Goal: Find specific page/section

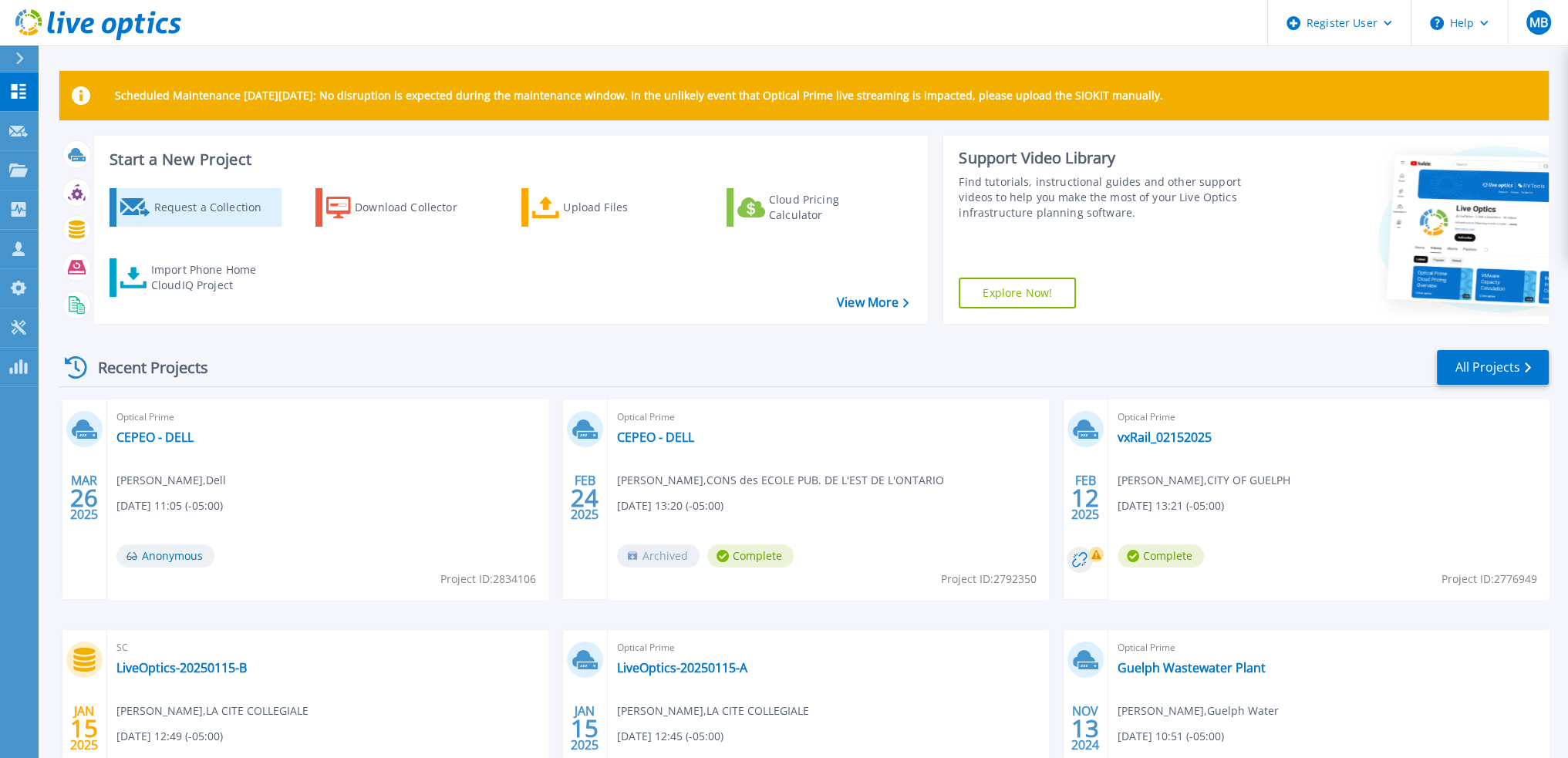
click at [226, 208] on div "Request a Collection" at bounding box center [216, 208] width 124 height 31
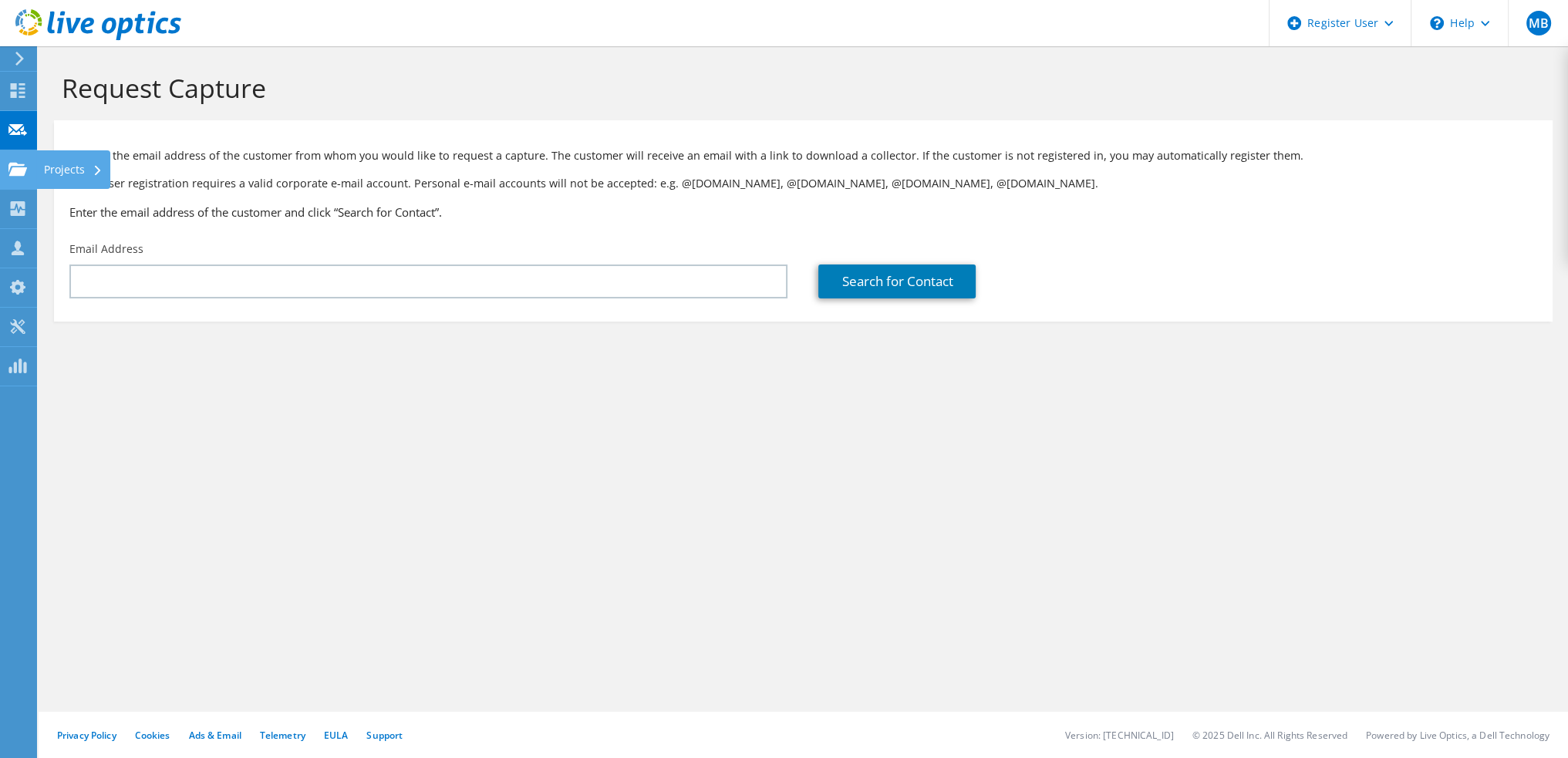
click at [13, 172] on use at bounding box center [17, 169] width 19 height 13
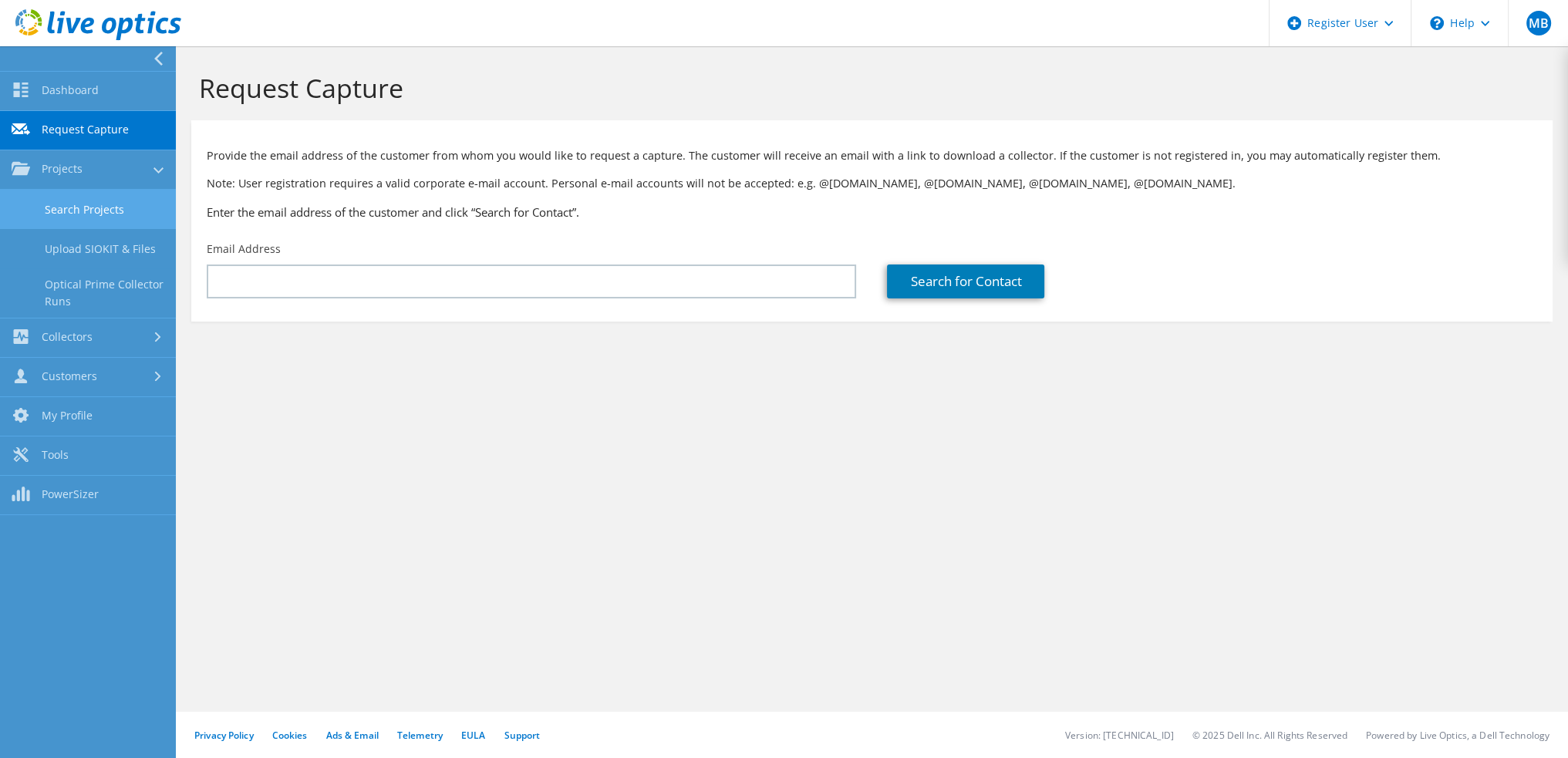
click at [103, 205] on link "Search Projects" at bounding box center [88, 209] width 176 height 39
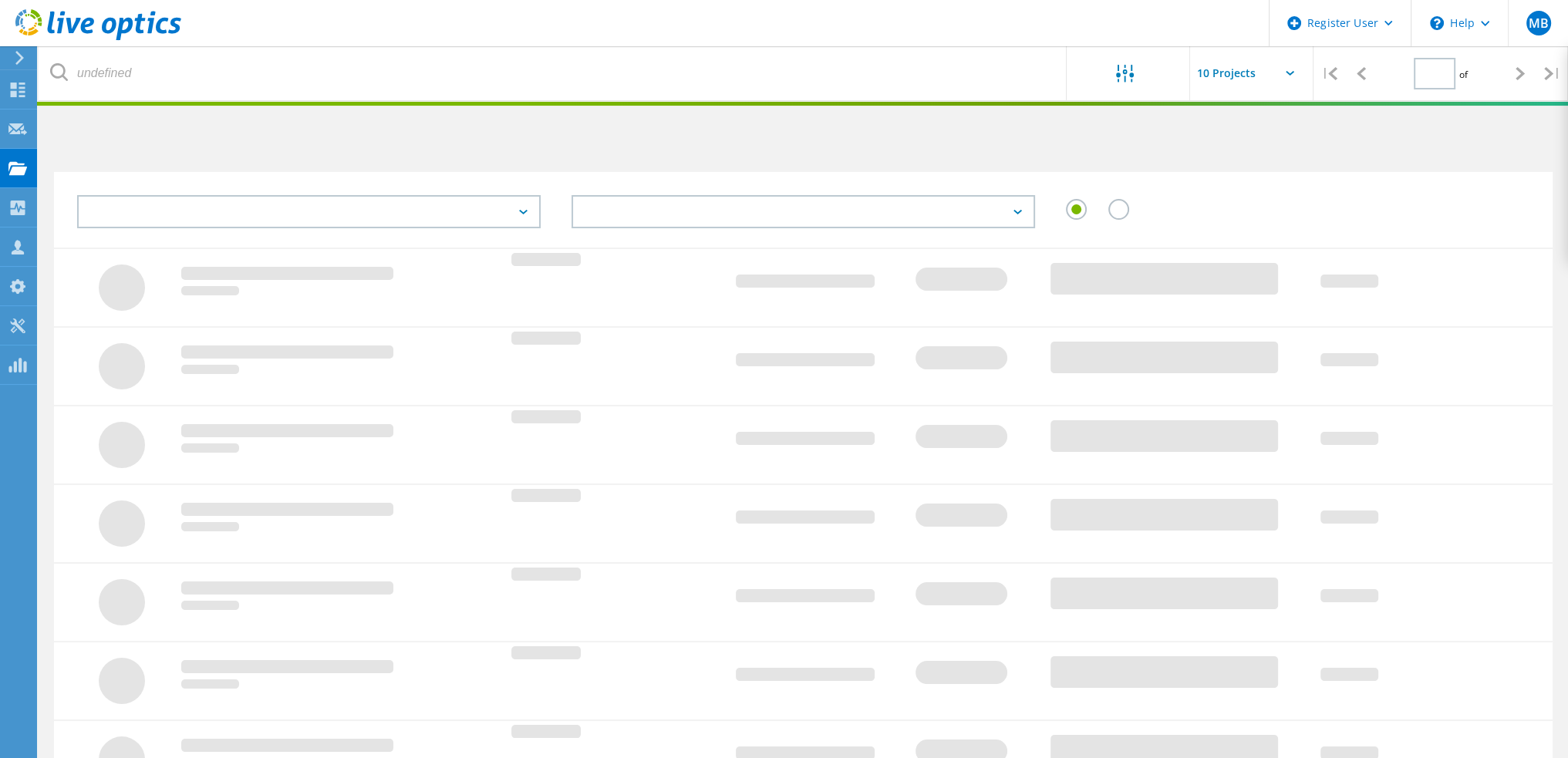
type input "1"
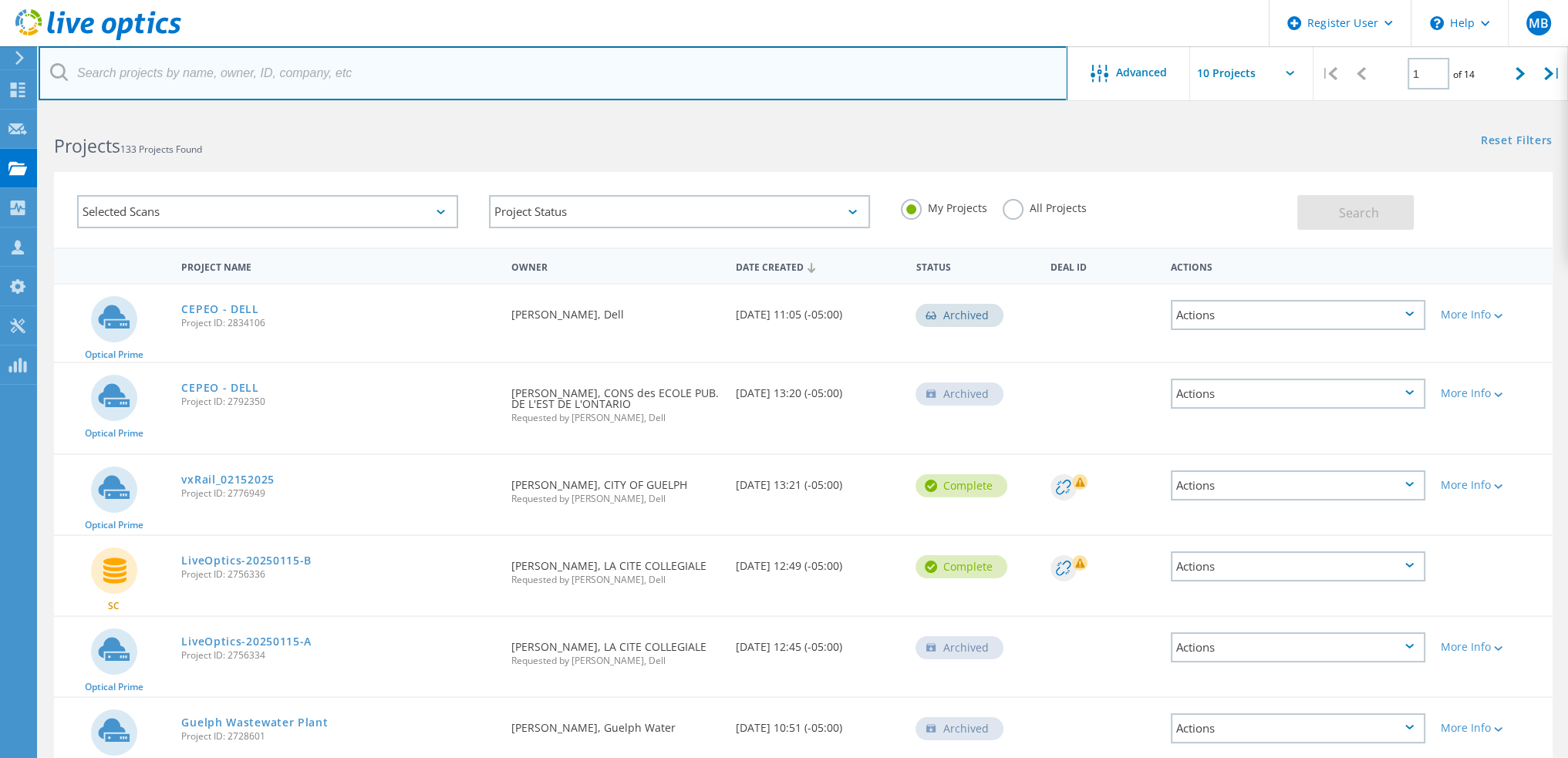
click at [169, 74] on input "text" at bounding box center [553, 73] width 1029 height 54
type input "f"
drag, startPoint x: 231, startPoint y: 47, endPoint x: 206, endPoint y: 68, distance: 32.6
click at [231, 47] on input "text" at bounding box center [553, 73] width 1029 height 54
click at [202, 68] on input "text" at bounding box center [553, 73] width 1029 height 54
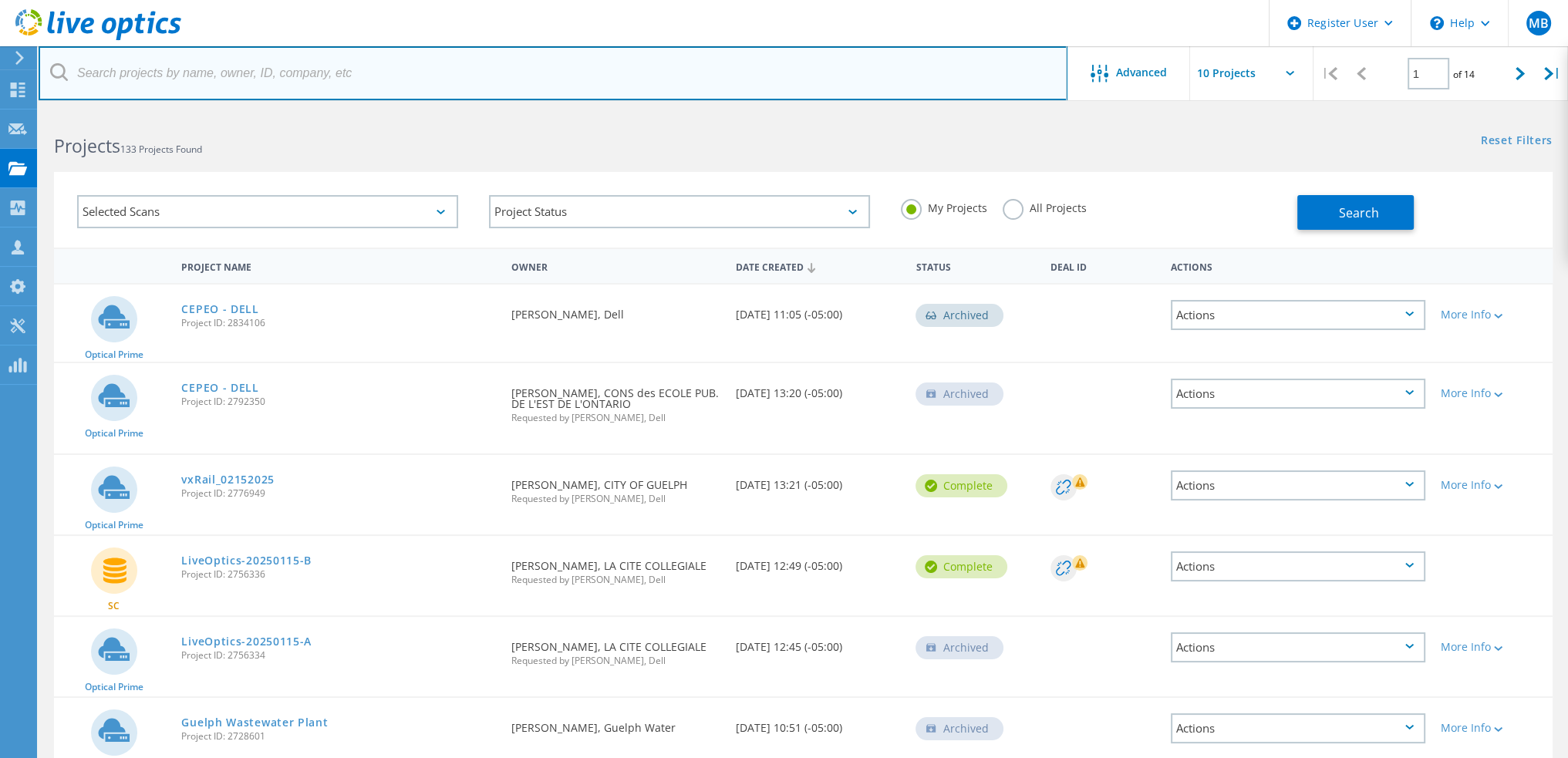
paste input "FGF"
type input "FGF"
